Goal: Understand process/instructions: Learn how to perform a task or action

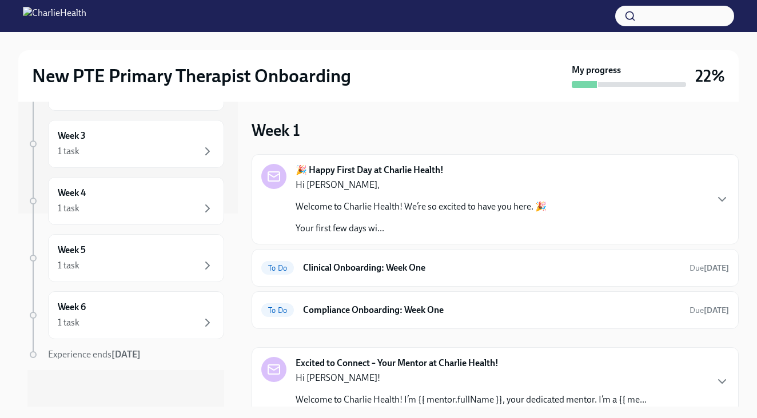
click at [45, 21] on img at bounding box center [54, 16] width 63 height 18
click at [133, 27] on div at bounding box center [378, 16] width 757 height 32
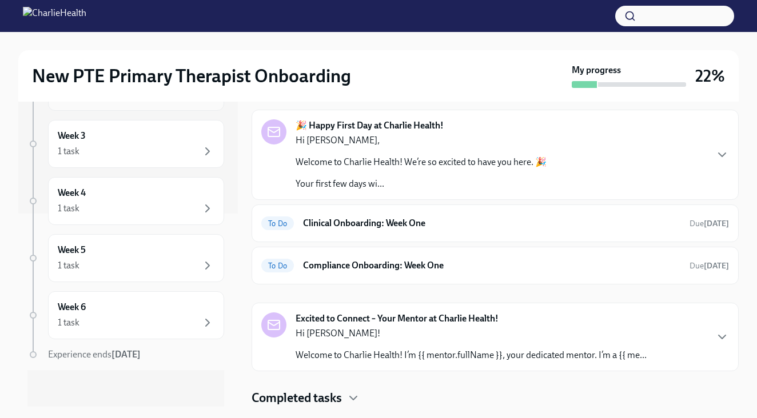
scroll to position [193, 0]
click at [31, 22] on img at bounding box center [54, 16] width 63 height 18
click at [31, 15] on img at bounding box center [54, 16] width 63 height 18
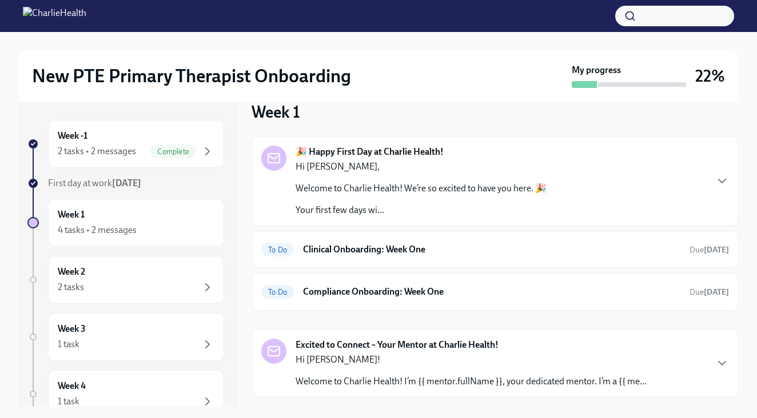
scroll to position [26, 0]
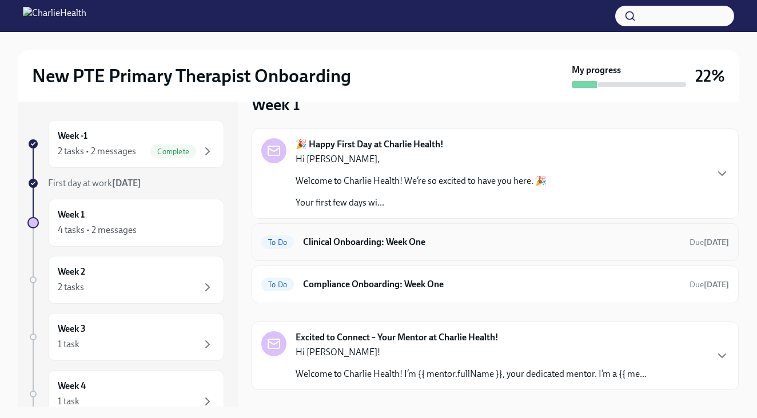
click at [313, 235] on div "To Do Clinical Onboarding: Week One Due [DATE]" at bounding box center [494, 242] width 467 height 18
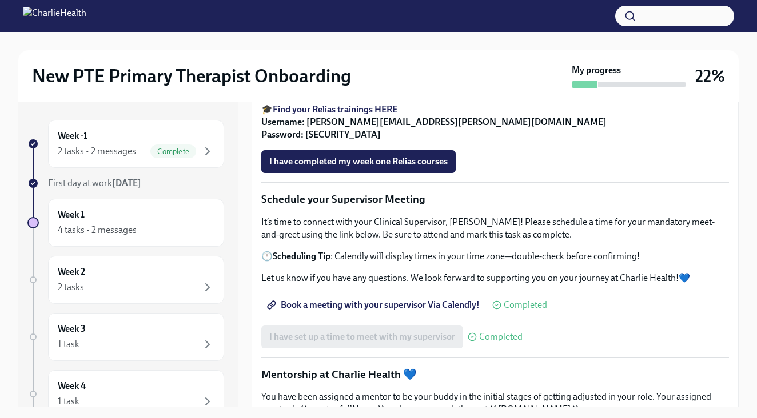
scroll to position [770, 0]
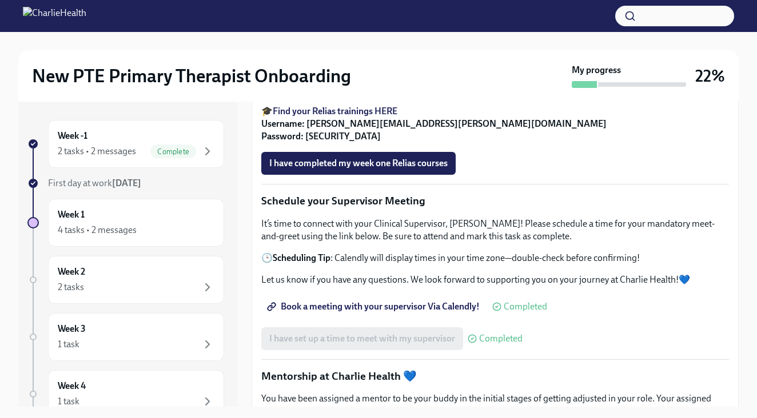
click at [379, 117] on strong "Find your Relias trainings HERE" at bounding box center [335, 111] width 125 height 11
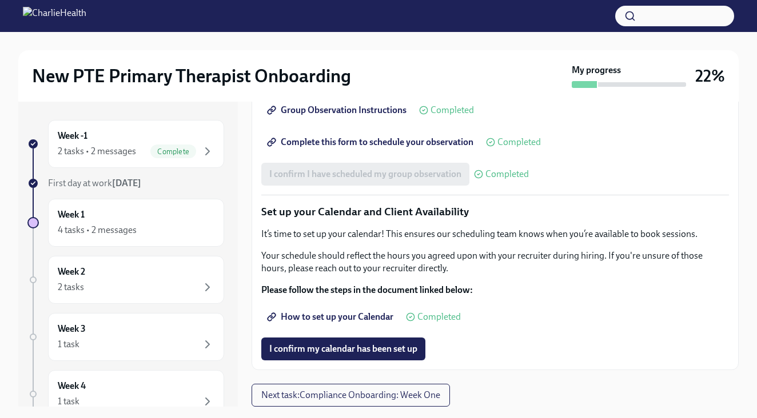
scroll to position [1629, 0]
click at [349, 315] on span "How to set up your Calendar" at bounding box center [331, 316] width 124 height 11
click at [293, 355] on span "I confirm my calendar has been set up" at bounding box center [343, 348] width 148 height 11
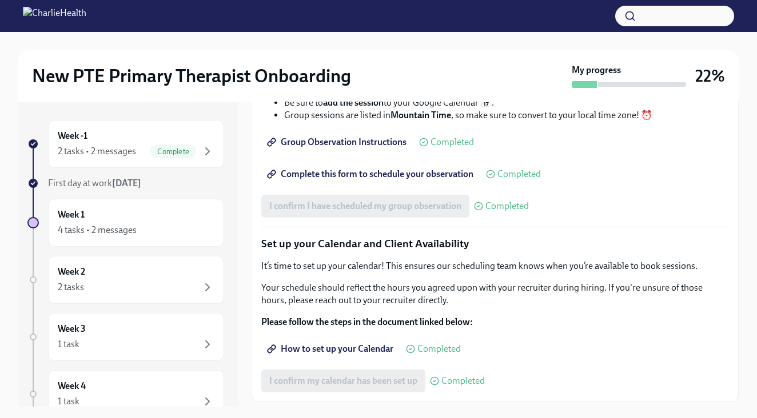
scroll to position [1444, 0]
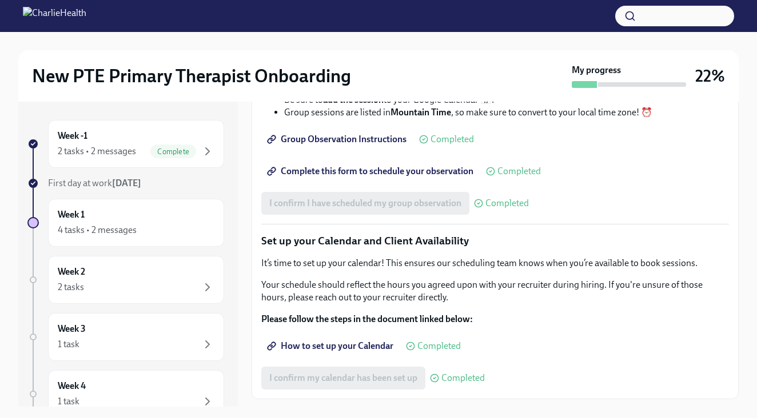
click at [342, 145] on span "Group Observation Instructions" at bounding box center [337, 139] width 137 height 11
